Goal: Find specific page/section: Find specific page/section

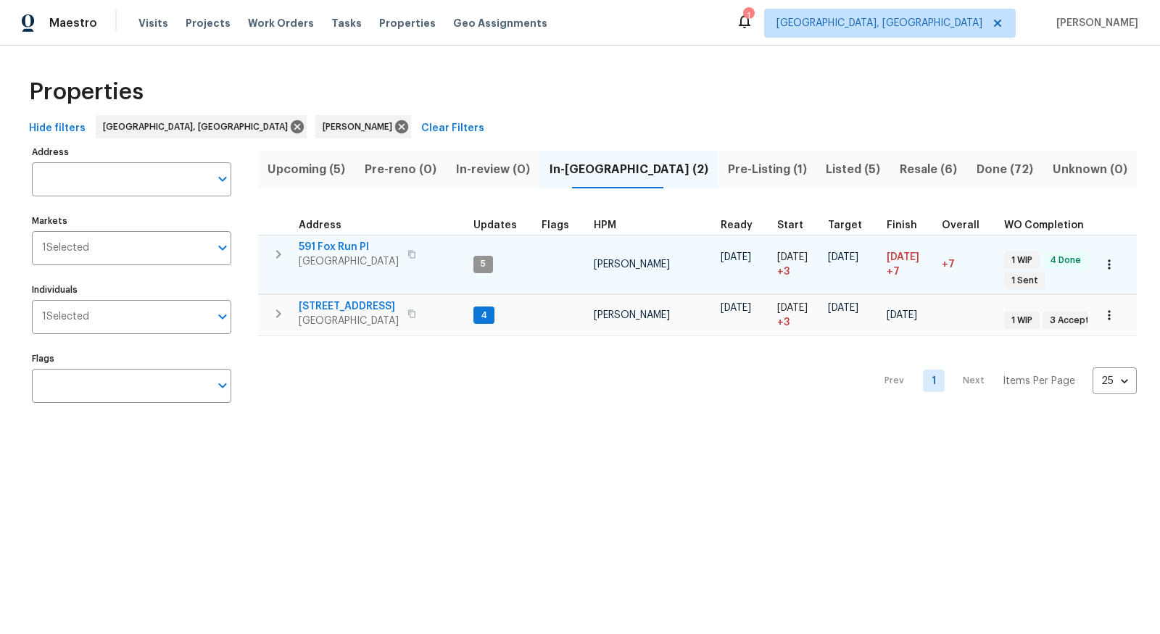
click at [346, 244] on span "591 Fox Run Pl" at bounding box center [349, 247] width 100 height 15
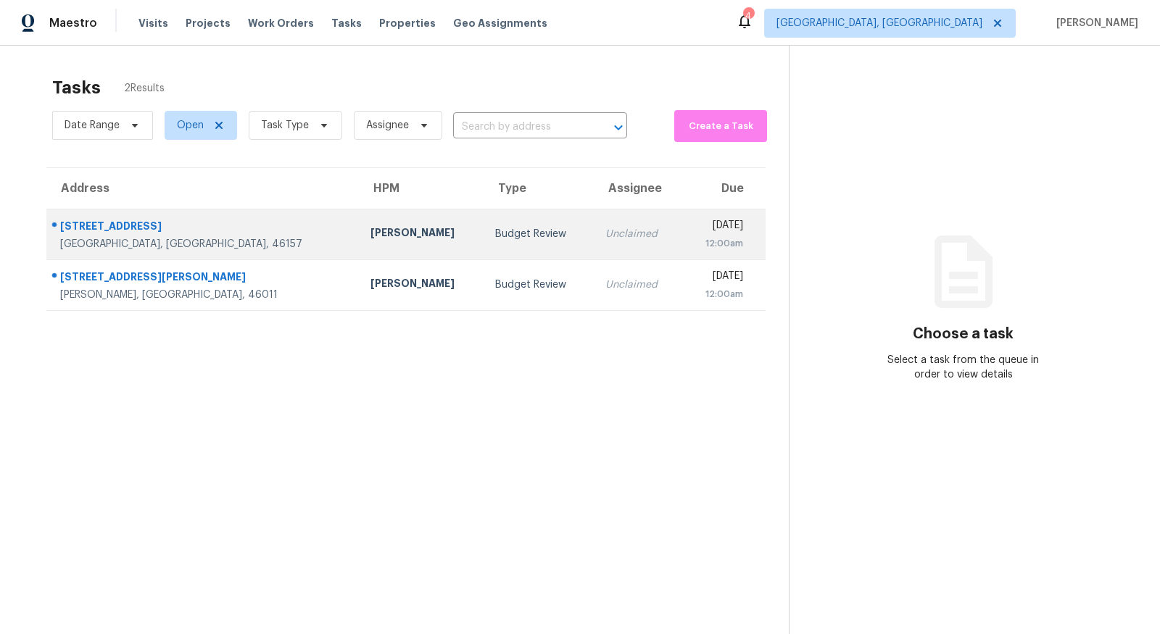
click at [83, 233] on div "[STREET_ADDRESS]" at bounding box center [203, 228] width 287 height 18
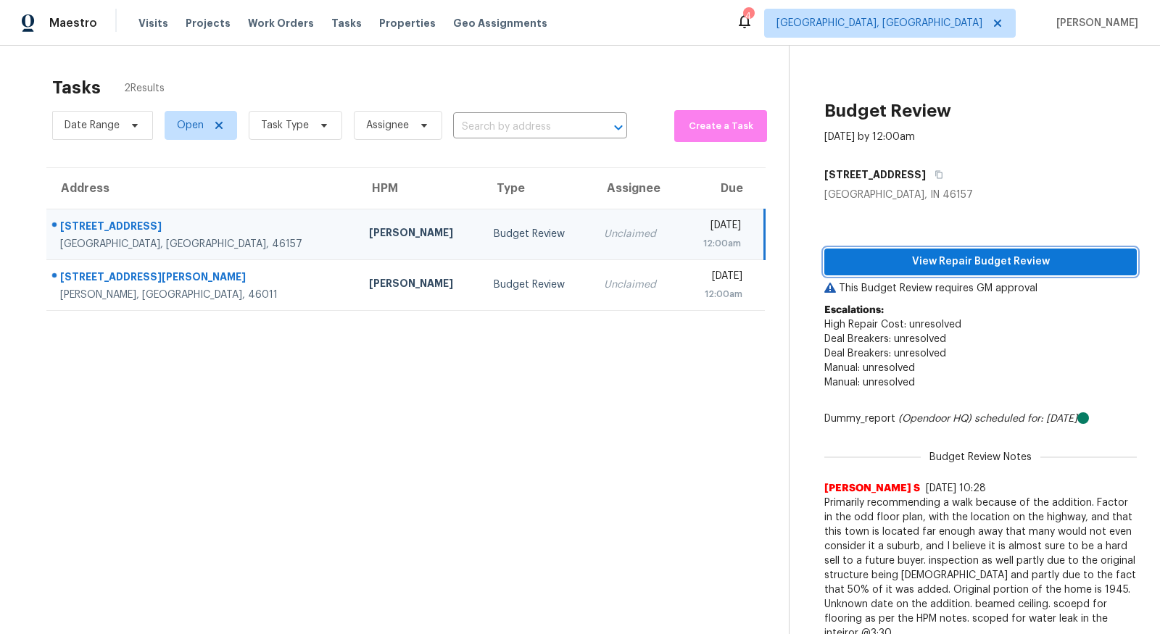
click at [920, 268] on span "View Repair Budget Review" at bounding box center [980, 262] width 289 height 18
